Goal: Task Accomplishment & Management: Manage account settings

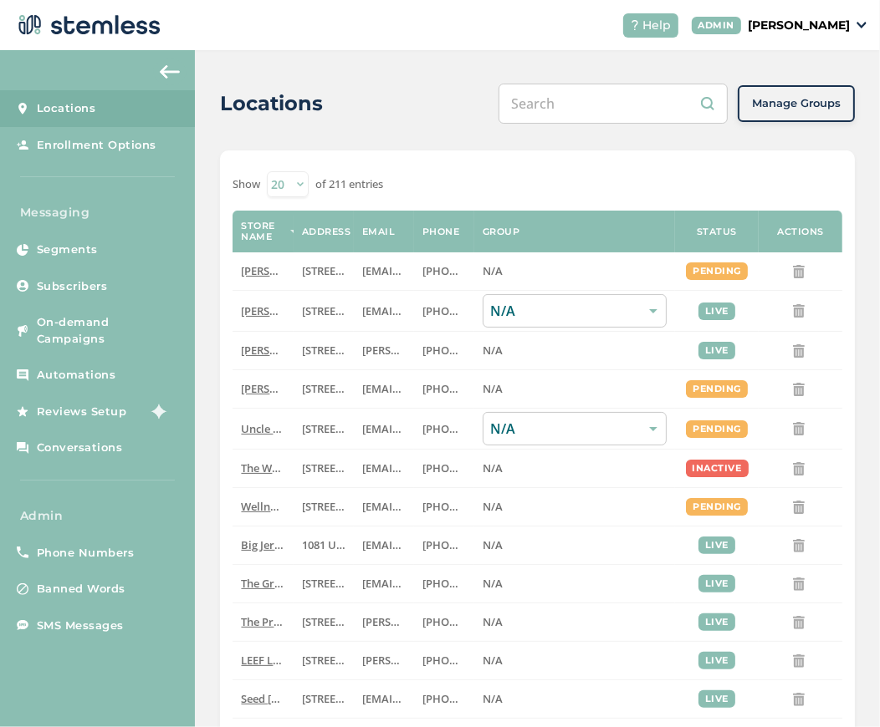
click at [813, 29] on p "[PERSON_NAME]" at bounding box center [798, 26] width 102 height 18
click at [771, 119] on span "Impersonate" at bounding box center [807, 120] width 82 height 17
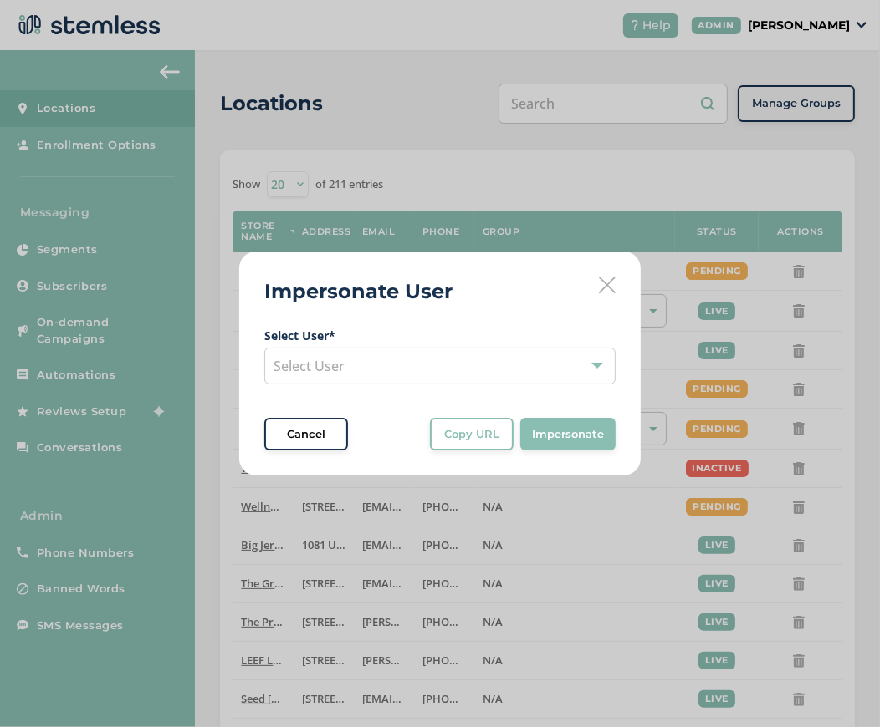
click at [365, 348] on div "Select User" at bounding box center [439, 366] width 351 height 37
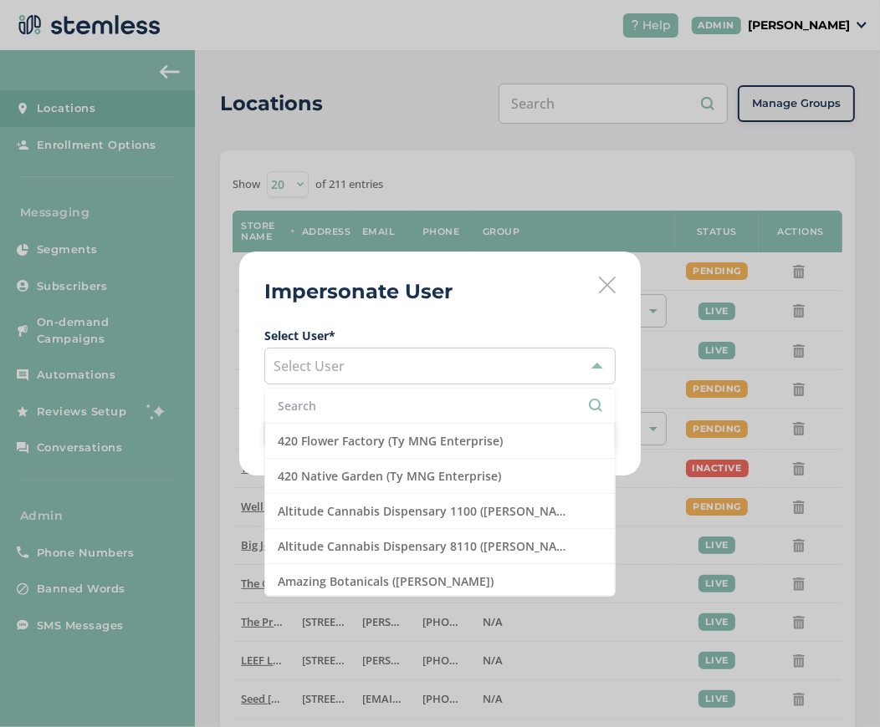
click at [348, 405] on input "text" at bounding box center [440, 406] width 324 height 18
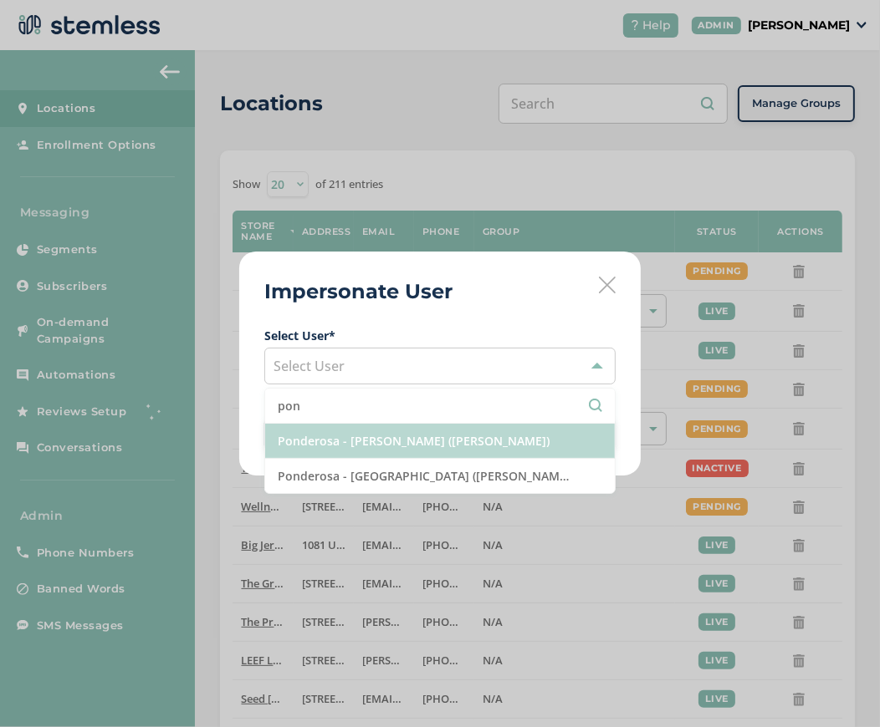
type input "pon"
click at [432, 436] on li "Ponderosa - [PERSON_NAME] ([PERSON_NAME])" at bounding box center [439, 441] width 349 height 35
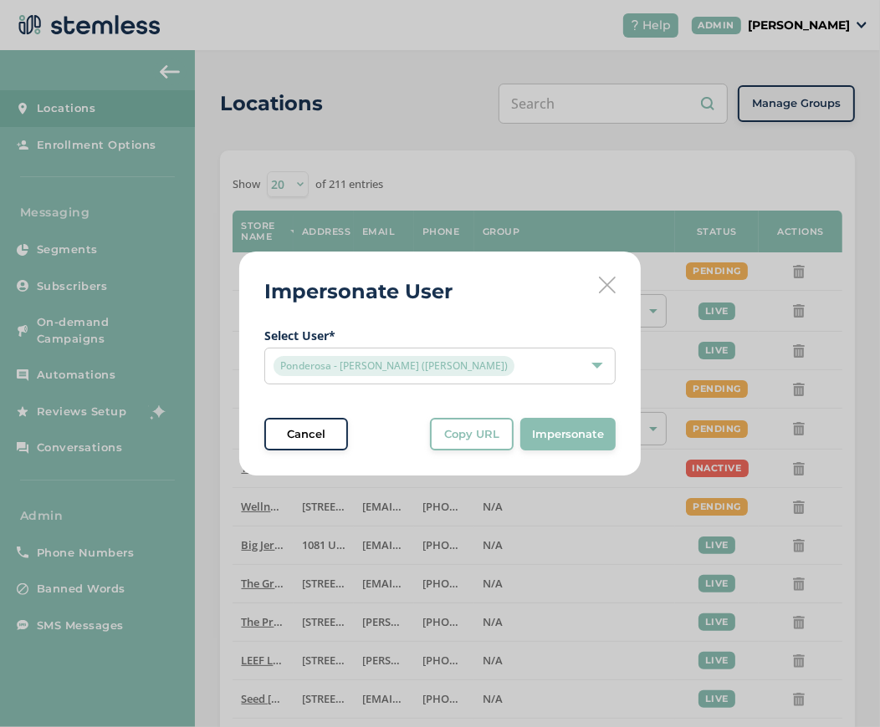
click at [566, 437] on span "Impersonate" at bounding box center [568, 434] width 72 height 17
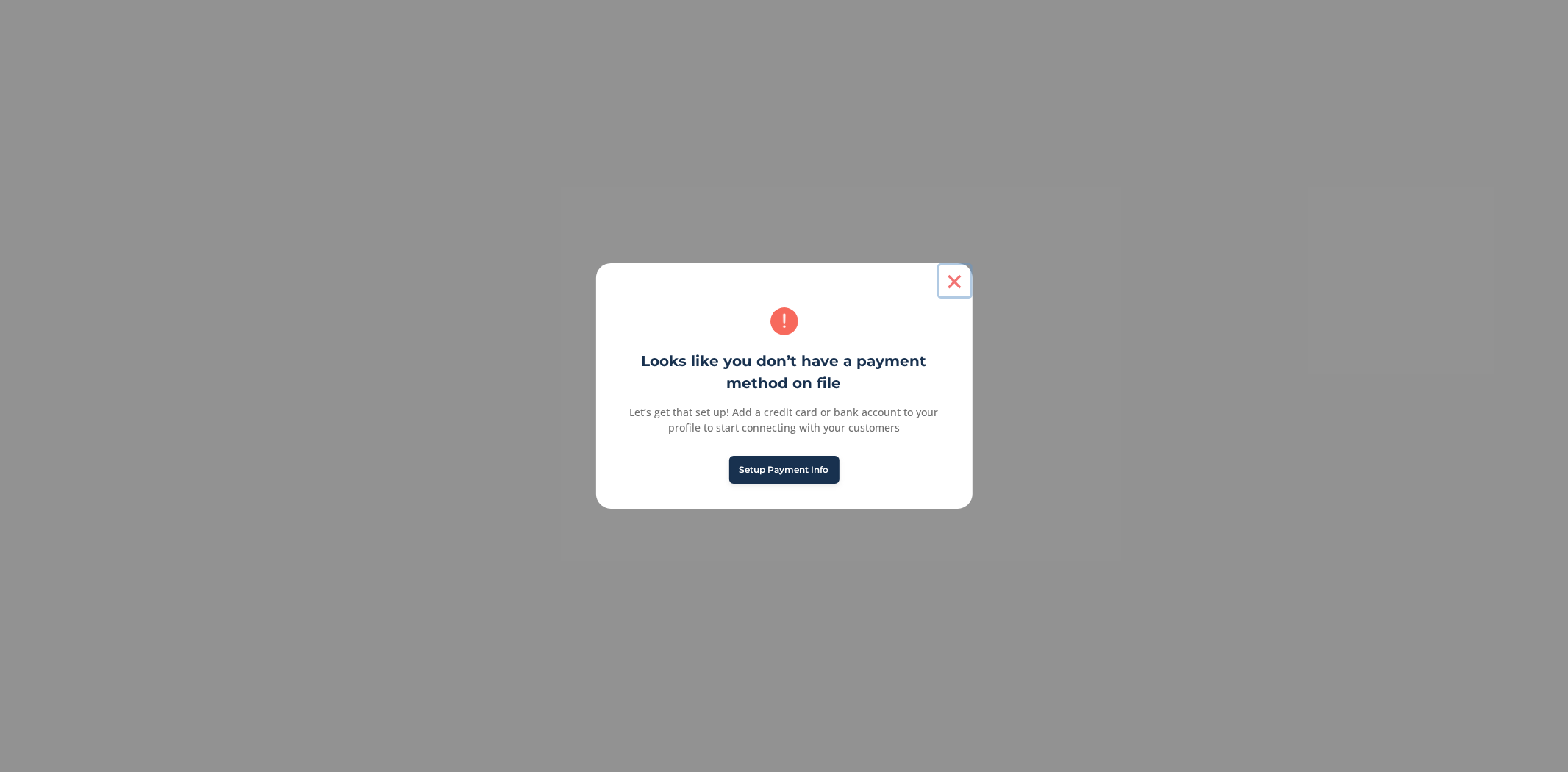
click at [773, 280] on button "×" at bounding box center [955, 280] width 35 height 35
